Goal: Task Accomplishment & Management: Manage account settings

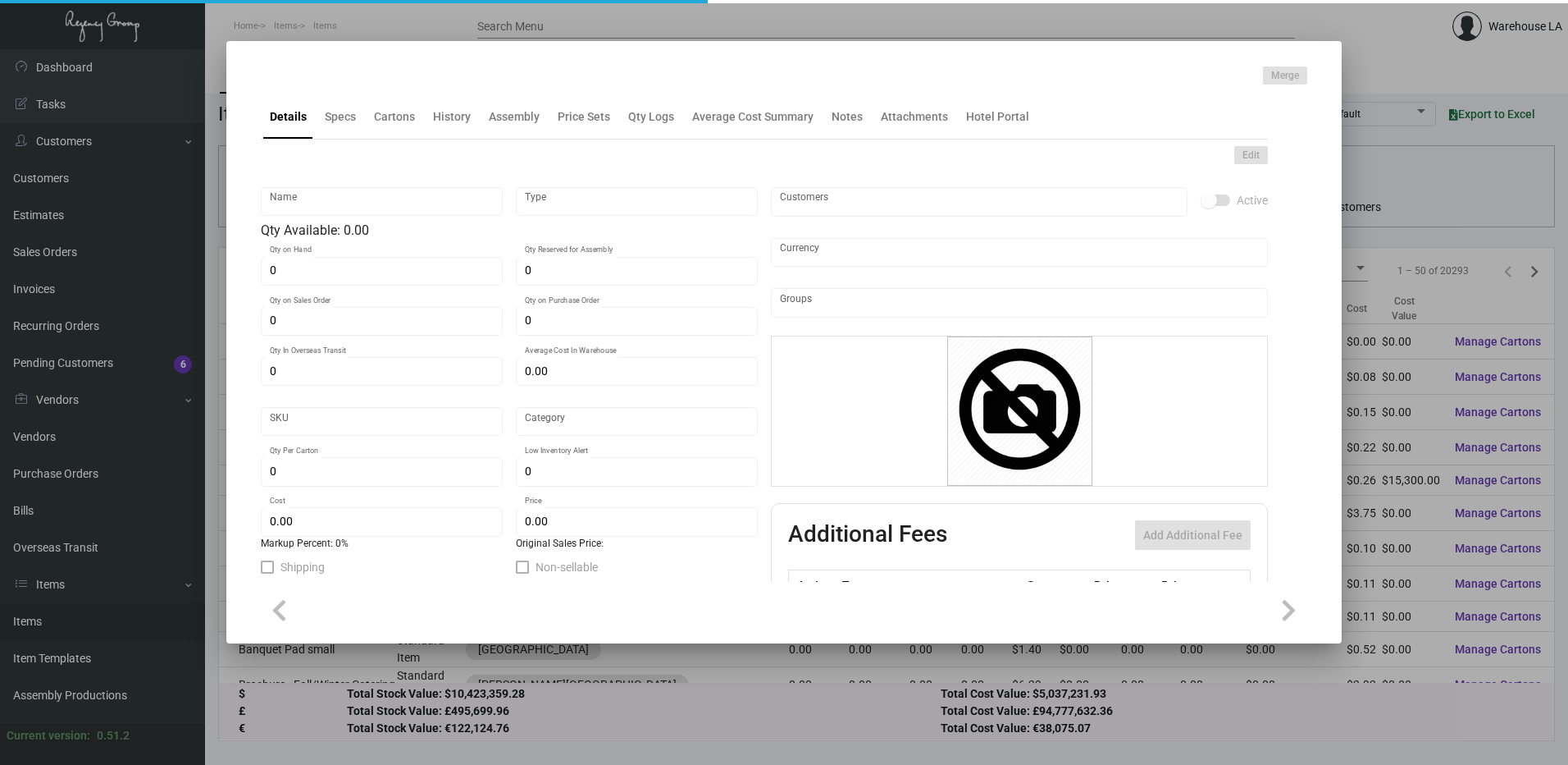
type input "DND WOOD - Rest SF"
type input "Inventory"
type input "100"
type input "$ 11.90"
type input "944-Door Hanger-46"
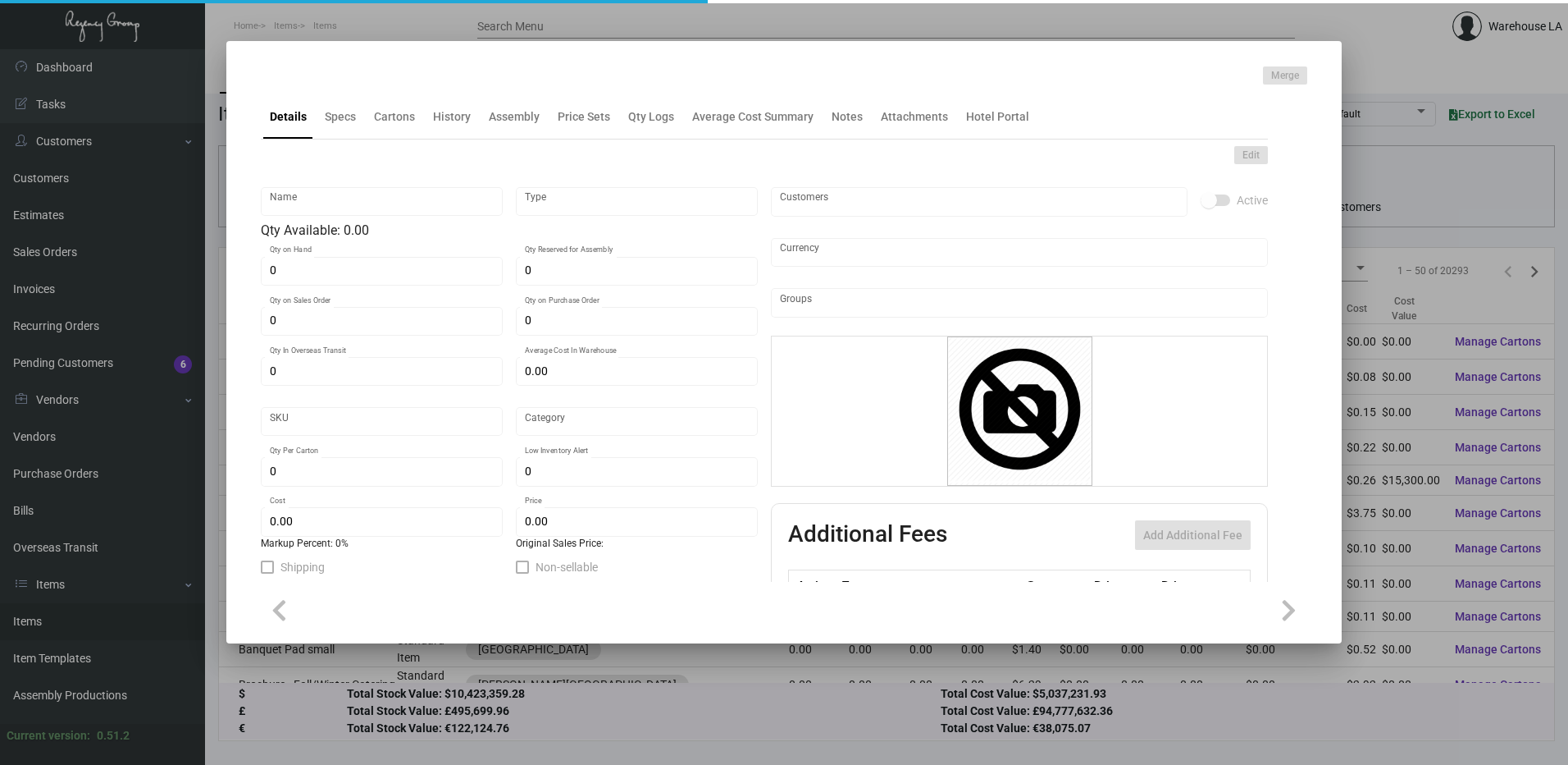
type input "Standard"
type input "50"
type input "$ 4.76"
type input "$ 14.00"
checkbox input "true"
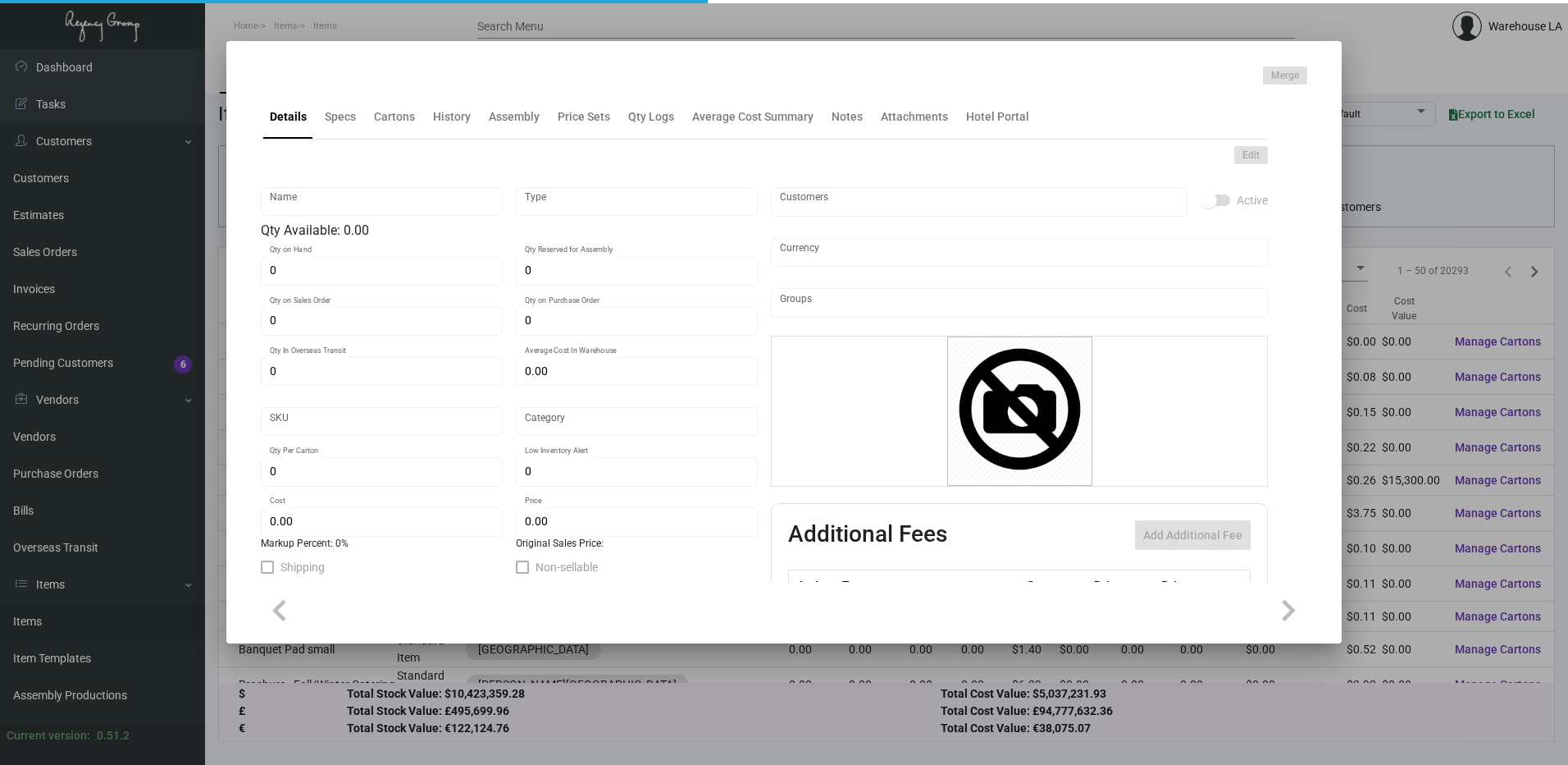
checkbox input "true"
type input "United States Dollar $"
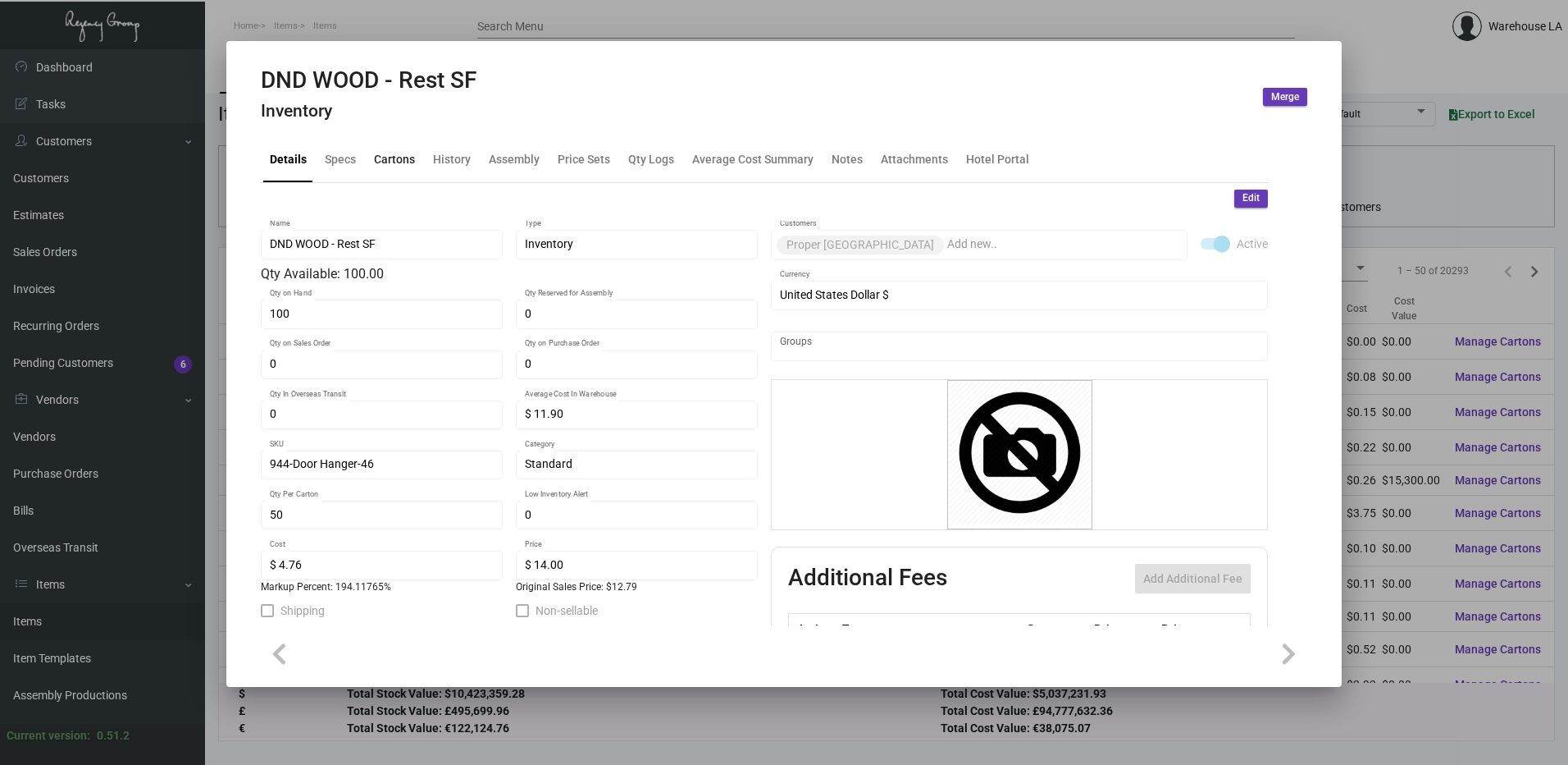
click at [372, 170] on div "Cartons" at bounding box center [394, 160] width 54 height 39
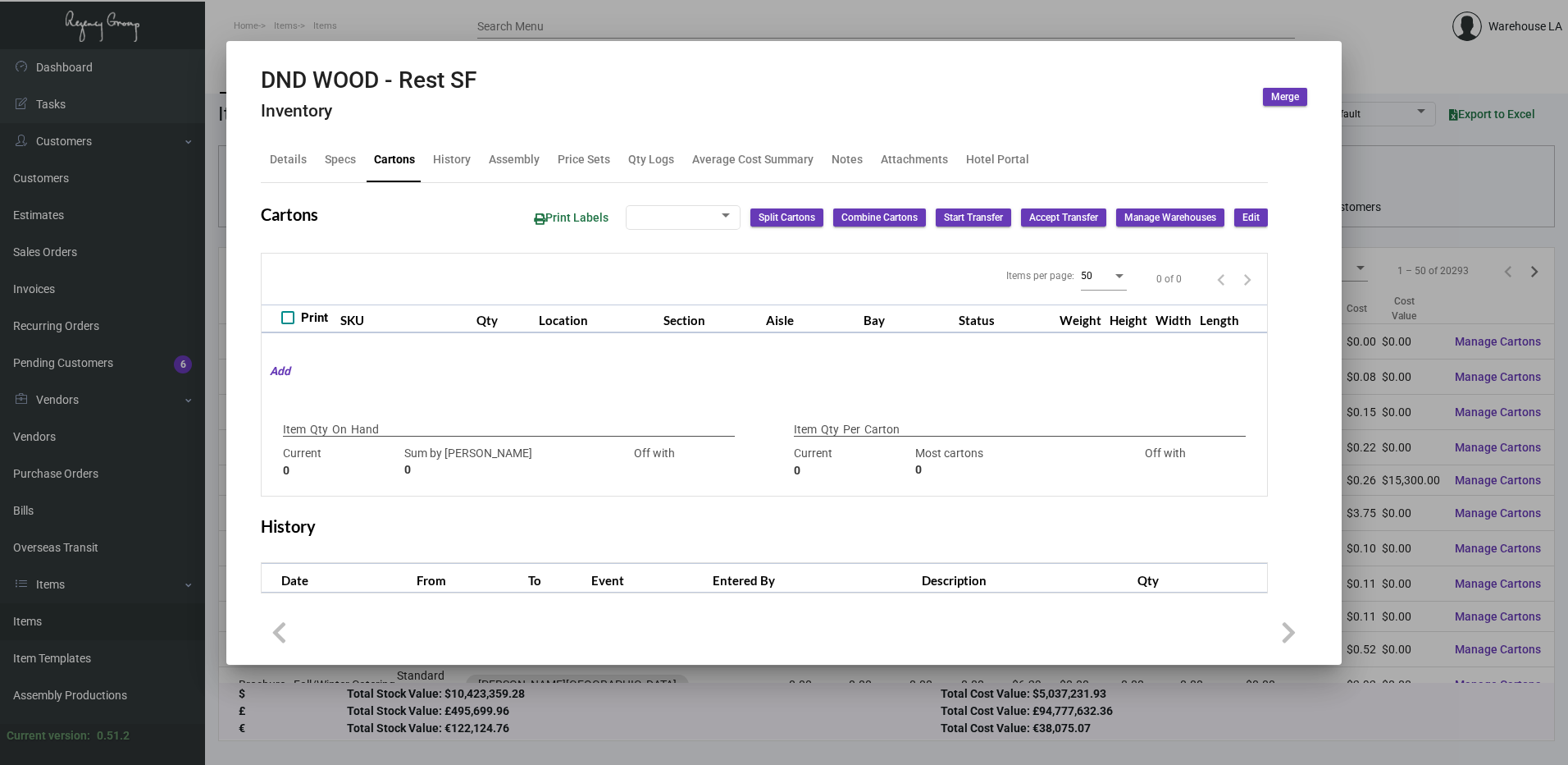
checkbox input "true"
type input "100"
type input "0"
type input "50"
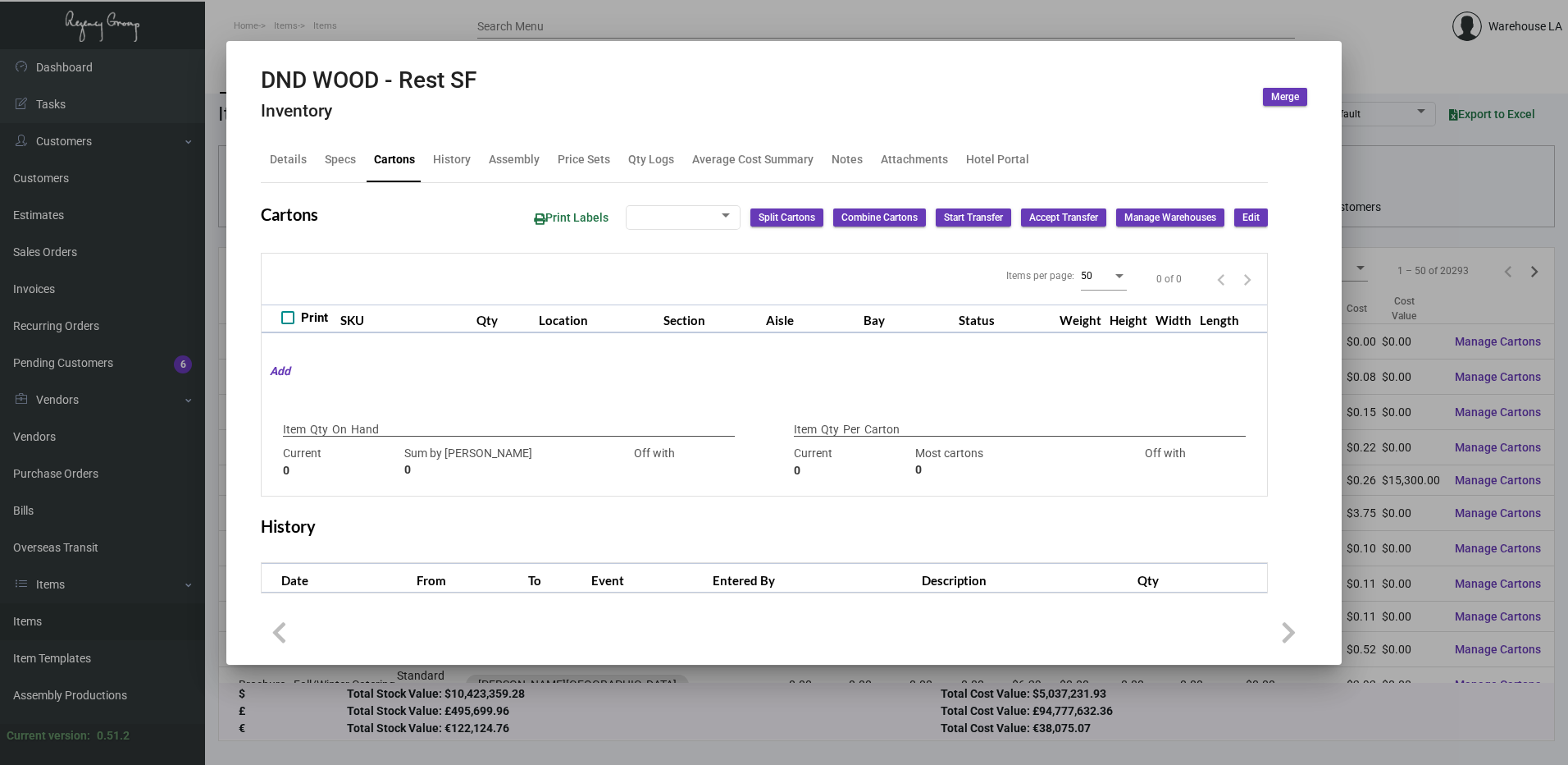
type input "100"
type input "-50"
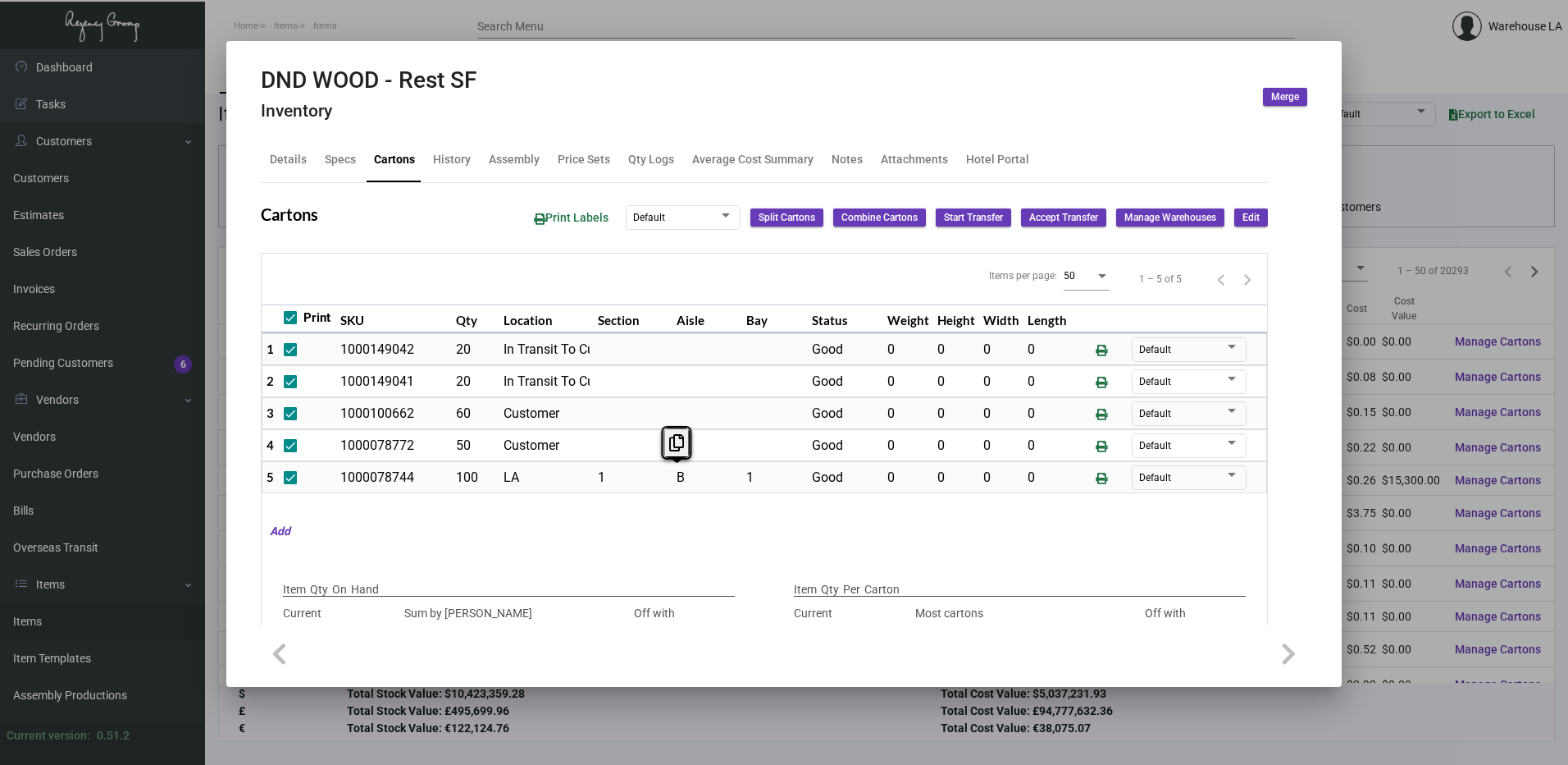
drag, startPoint x: 675, startPoint y: 476, endPoint x: 642, endPoint y: 539, distance: 71.1
click at [642, 539] on div "Items per page: 50 1 – 5 of 5 Print SKU Qty Location Section [GEOGRAPHIC_DATA] …" at bounding box center [764, 454] width 1007 height 403
click at [552, 548] on div "Items per page: 50 1 – 5 of 5 Print SKU Qty Location Section [GEOGRAPHIC_DATA] …" at bounding box center [764, 454] width 1007 height 403
